Goal: Task Accomplishment & Management: Complete application form

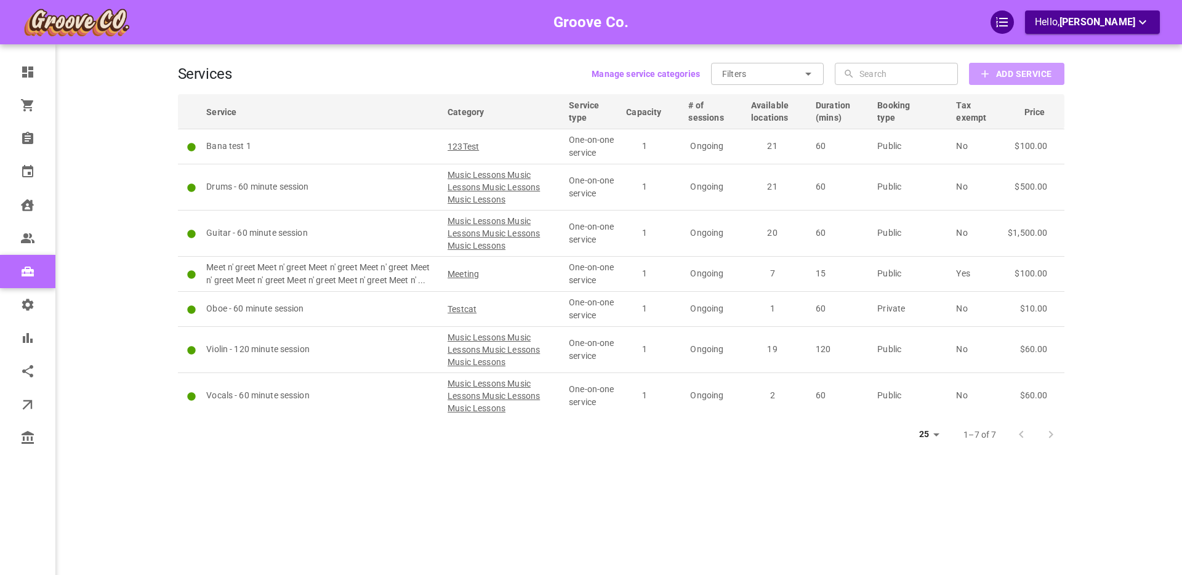
click at [984, 77] on icon "button" at bounding box center [985, 73] width 7 height 7
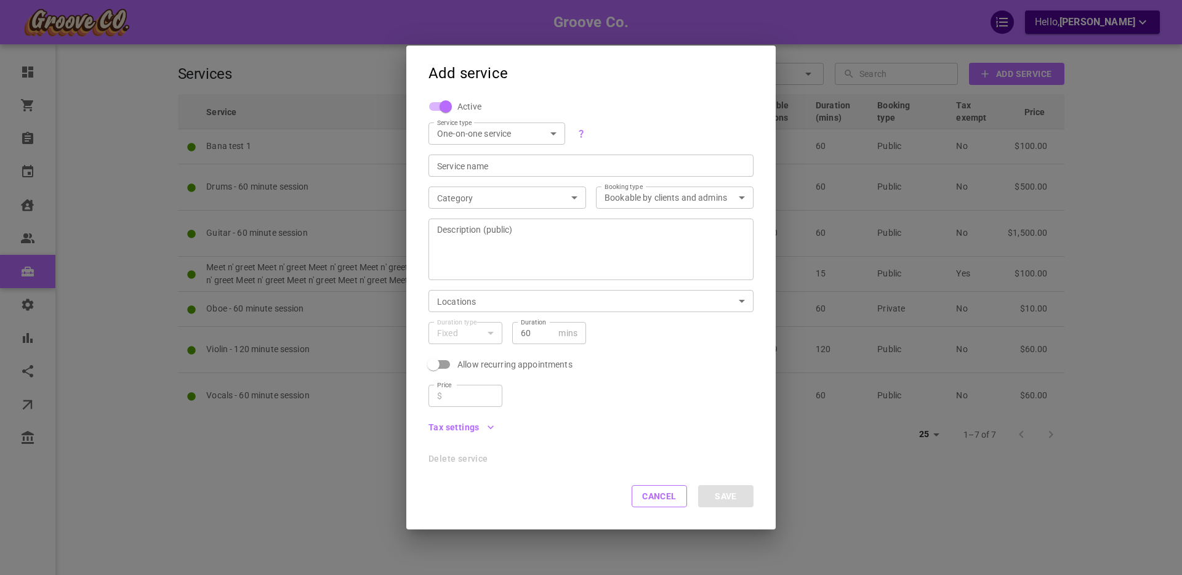
click at [553, 132] on body "Groove Co. Hello, Boris Sandford Dashboard Orders Bookings Calendar Clients Use…" at bounding box center [591, 325] width 1182 height 651
click at [525, 173] on li "Group service" at bounding box center [497, 175] width 137 height 20
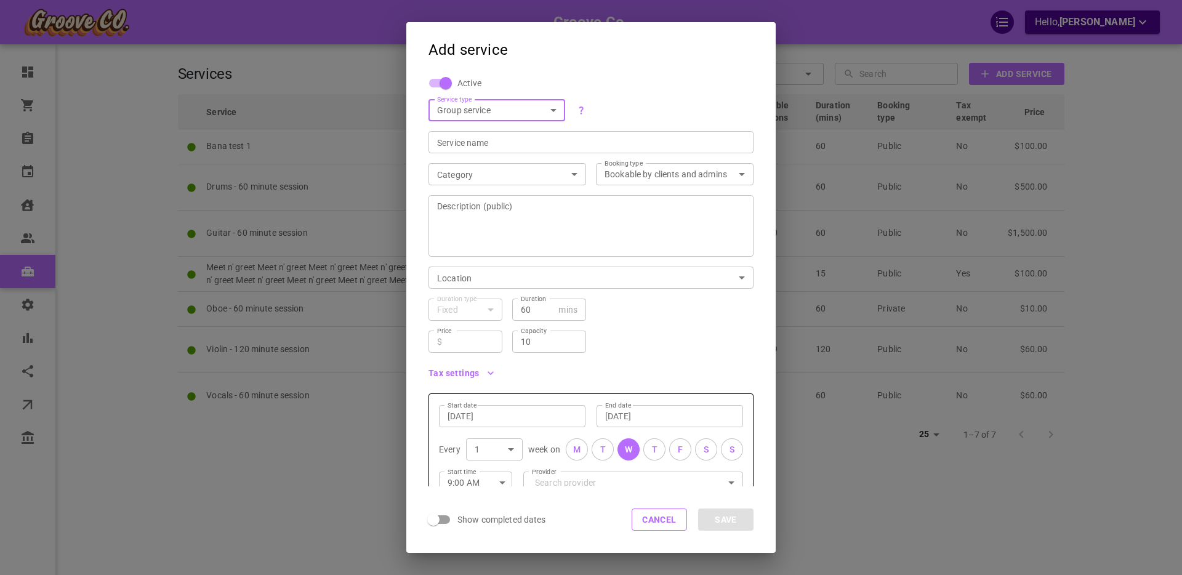
click at [555, 108] on body "Groove Co. Hello, Boris Sandford Dashboard Orders Bookings Calendar Clients Use…" at bounding box center [591, 325] width 1182 height 651
click at [527, 124] on li "One-on-one service" at bounding box center [497, 131] width 137 height 20
type input "SIMPLE"
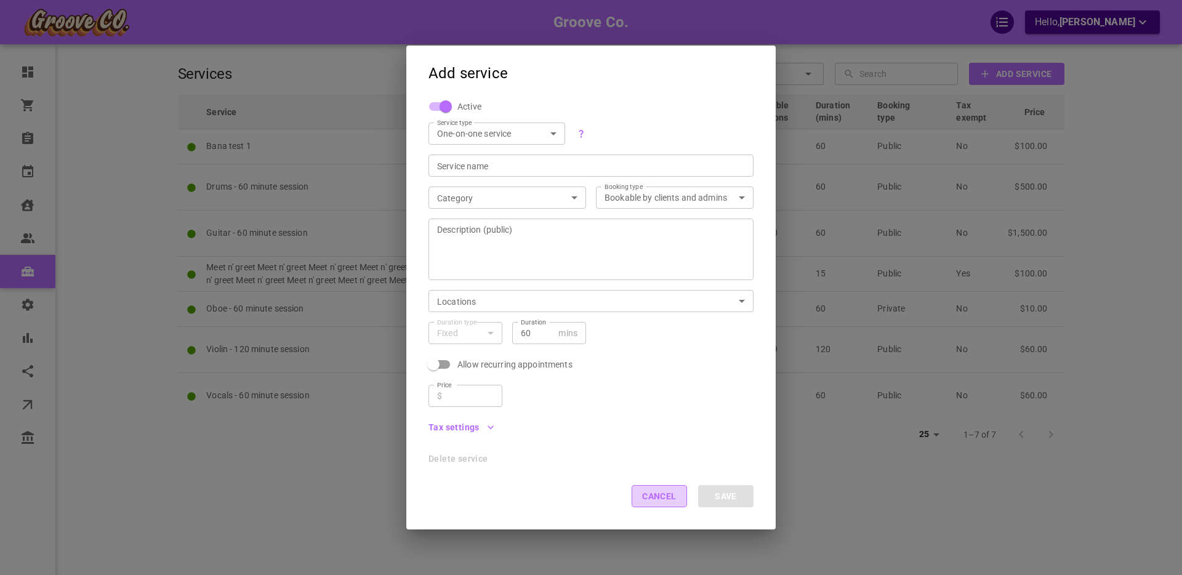
click at [650, 500] on button "Cancel" at bounding box center [659, 496] width 55 height 22
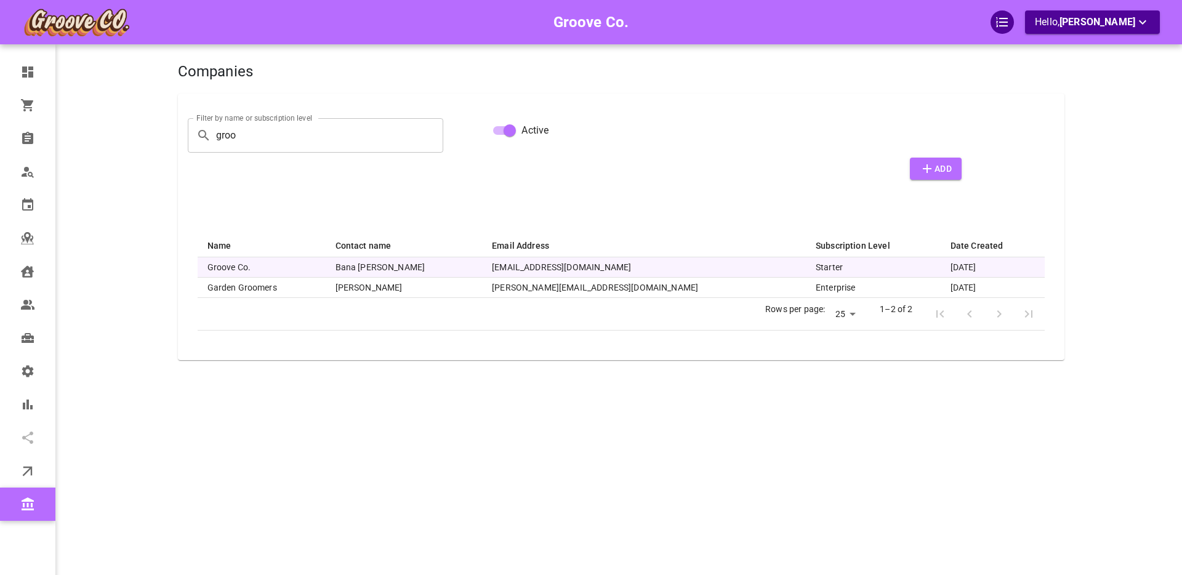
select select "25"
